Goal: Information Seeking & Learning: Learn about a topic

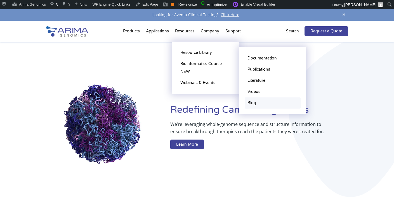
click at [251, 102] on link "Blog" at bounding box center [272, 102] width 56 height 11
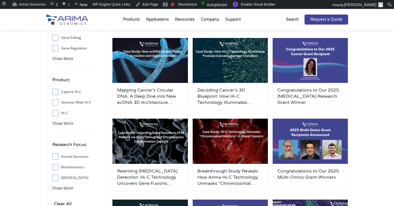
scroll to position [64, 0]
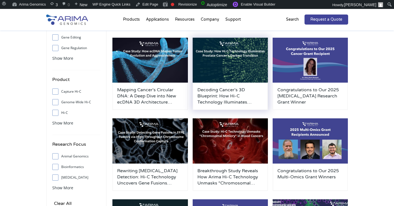
click at [201, 69] on img at bounding box center [229, 60] width 75 height 45
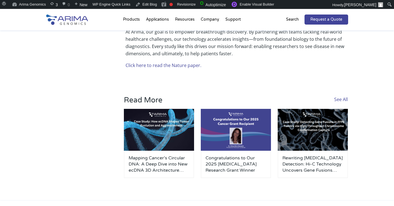
scroll to position [314, 0]
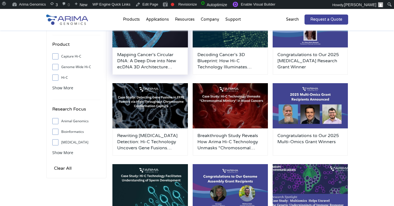
scroll to position [101, 0]
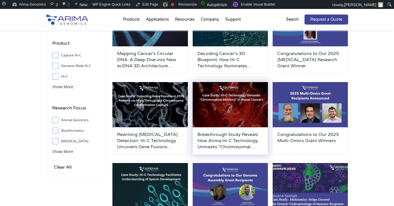
click at [214, 126] on img at bounding box center [229, 104] width 75 height 45
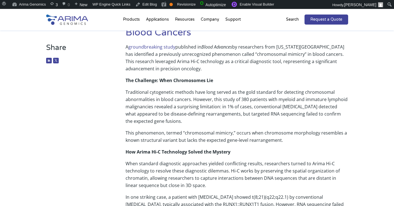
scroll to position [69, 0]
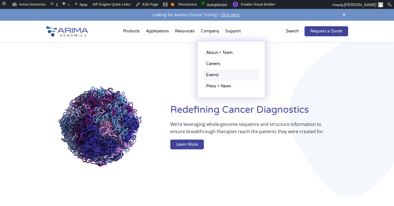
click at [214, 77] on link "Events" at bounding box center [231, 75] width 56 height 11
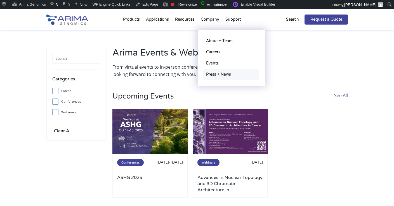
click at [216, 71] on link "Press + News" at bounding box center [231, 74] width 56 height 11
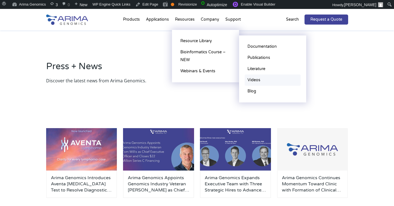
click at [254, 78] on link "Videos" at bounding box center [272, 80] width 56 height 11
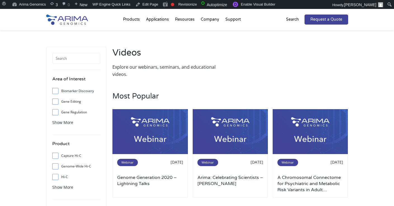
click at [169, 71] on p "Explore our webinars, seminars, and educational videos." at bounding box center [169, 70] width 115 height 15
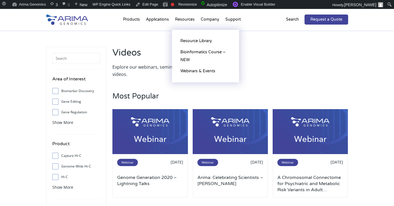
click at [183, 19] on li "Resources Resource Library Documentation Publications Literature Videos Blog Bi…" at bounding box center [185, 20] width 26 height 19
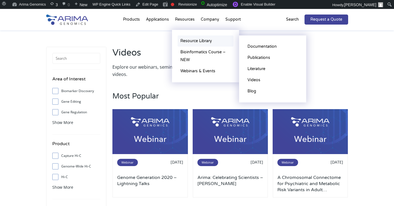
click at [182, 40] on link "Resource Library" at bounding box center [205, 40] width 56 height 11
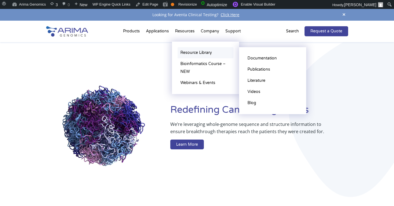
click at [185, 51] on link "Resource Library" at bounding box center [205, 52] width 56 height 11
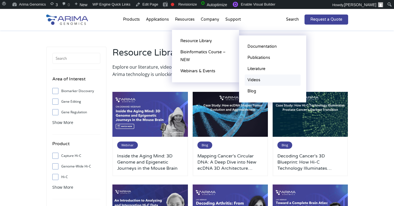
click at [256, 78] on link "Videos" at bounding box center [272, 80] width 56 height 11
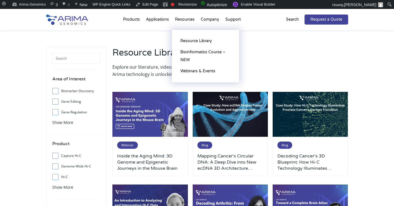
click at [187, 21] on li "Resources Resource Library Documentation Publications Literature Videos Blog Bi…" at bounding box center [185, 20] width 26 height 19
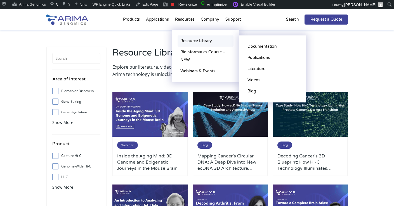
click at [188, 36] on link "Resource Library" at bounding box center [205, 40] width 56 height 11
